Goal: Task Accomplishment & Management: Complete application form

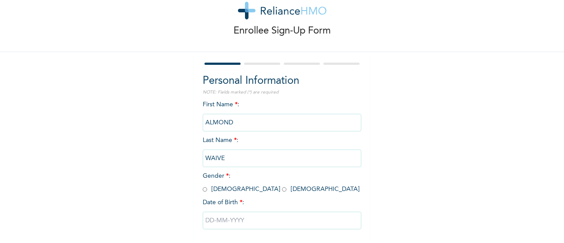
scroll to position [68, 0]
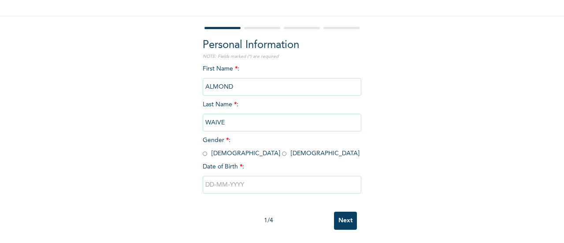
click at [203, 149] on input "radio" at bounding box center [205, 153] width 4 height 8
radio input "true"
click at [207, 177] on input "text" at bounding box center [282, 185] width 159 height 18
select select "8"
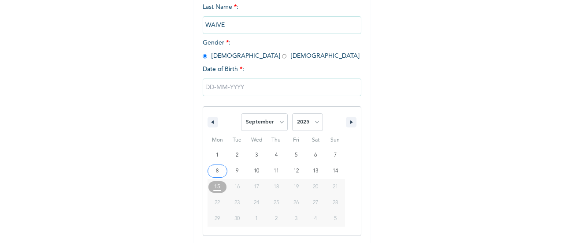
scroll to position [158, 0]
click at [313, 126] on select "2025 2024 2023 2022 2021 2020 2019 2018 2017 2016 2015 2014 2013 2012 2011 2010…" at bounding box center [307, 122] width 31 height 18
select select "1989"
click at [292, 114] on select "2025 2024 2023 2022 2021 2020 2019 2018 2017 2016 2015 2014 2013 2012 2011 2010…" at bounding box center [307, 122] width 31 height 18
click at [273, 121] on select "January February March April May June July August September October November De…" at bounding box center [264, 122] width 47 height 18
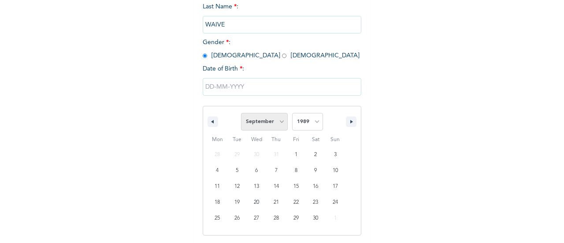
select select "0"
click at [241, 114] on select "January February March April May June July August September October November De…" at bounding box center [264, 122] width 47 height 18
type input "[DATE]"
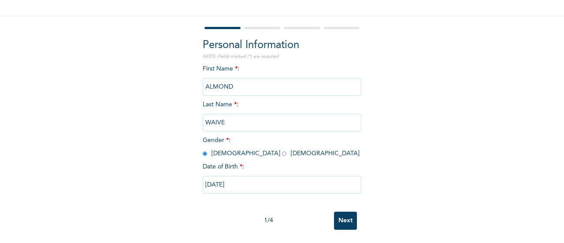
scroll to position [68, 0]
click at [334, 218] on input "Next" at bounding box center [345, 220] width 23 height 18
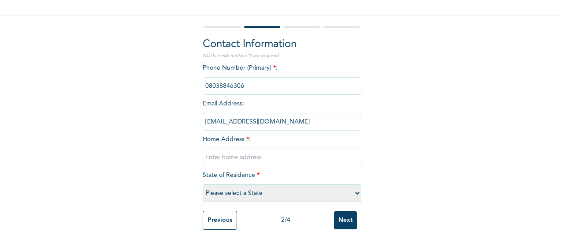
paste input "[STREET_ADDRESS]"
click at [247, 154] on input "text" at bounding box center [282, 157] width 159 height 18
type input "[STREET_ADDRESS]"
click at [280, 184] on select "Please select a State [PERSON_NAME] (FCT) [PERSON_NAME] Ibom [GEOGRAPHIC_DATA] …" at bounding box center [282, 193] width 159 height 18
select select "25"
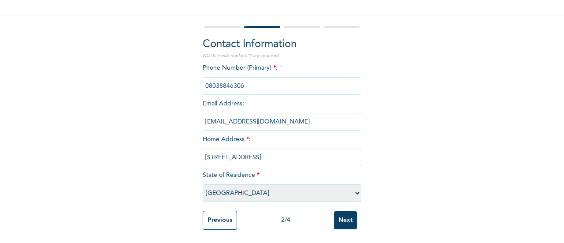
click at [203, 184] on select "Please select a State [PERSON_NAME] (FCT) [PERSON_NAME] Ibom [GEOGRAPHIC_DATA] …" at bounding box center [282, 193] width 159 height 18
click at [337, 217] on input "Next" at bounding box center [345, 220] width 23 height 18
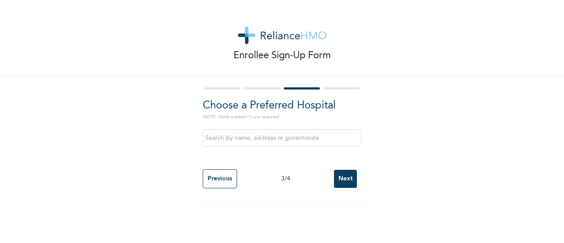
scroll to position [0, 0]
click at [234, 133] on input "text" at bounding box center [282, 138] width 159 height 18
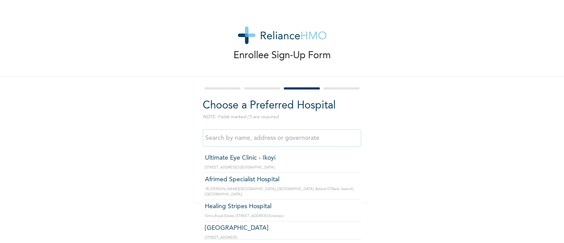
type input "Ultimate Eye Clinic - Ikoyi"
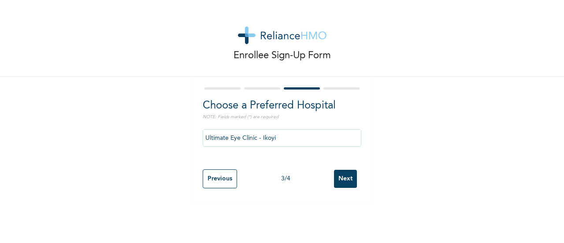
click at [341, 179] on input "Next" at bounding box center [345, 179] width 23 height 18
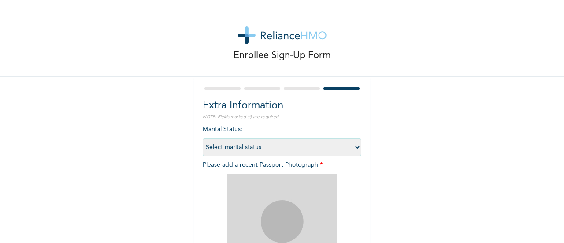
click at [314, 141] on select "Select marital status [DEMOGRAPHIC_DATA] Married [DEMOGRAPHIC_DATA] Widow/[DEMO…" at bounding box center [282, 147] width 159 height 18
select select "1"
click at [203, 138] on select "Select marital status [DEMOGRAPHIC_DATA] Married [DEMOGRAPHIC_DATA] Widow/[DEMO…" at bounding box center [282, 147] width 159 height 18
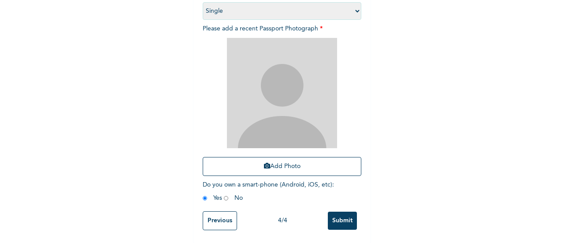
scroll to position [137, 0]
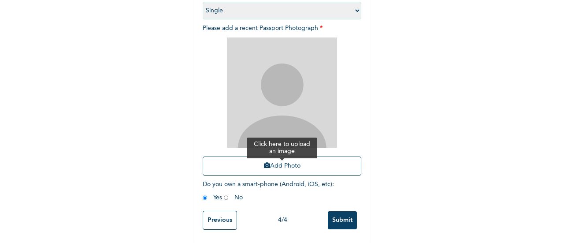
click at [284, 173] on button "Add Photo" at bounding box center [282, 165] width 159 height 19
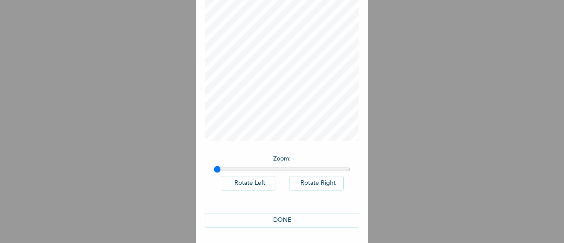
scroll to position [64, 0]
click at [283, 215] on button "DONE" at bounding box center [282, 218] width 154 height 15
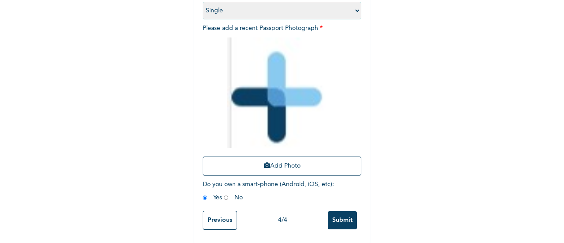
scroll to position [144, 0]
click at [336, 213] on input "Submit" at bounding box center [342, 220] width 29 height 18
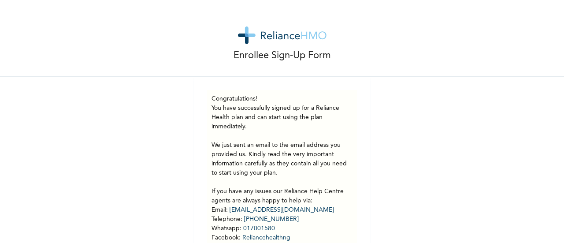
scroll to position [61, 0]
